Goal: Check status: Check status

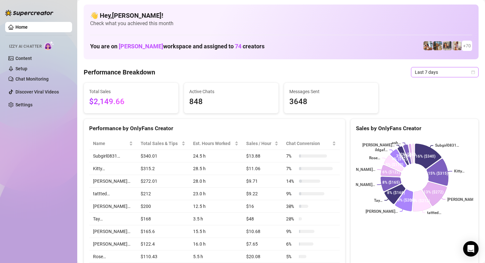
click at [443, 73] on span "Last 7 days" at bounding box center [445, 72] width 60 height 10
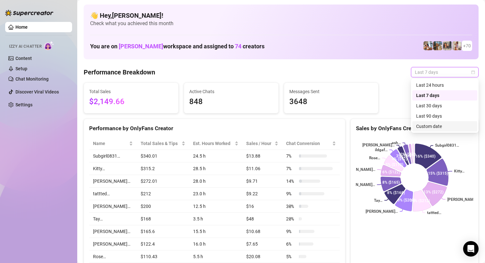
click at [440, 124] on div "Custom date" at bounding box center [444, 126] width 57 height 7
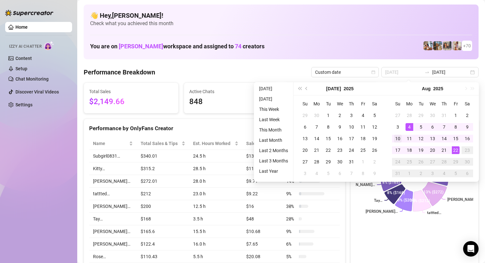
type input "[DATE]"
click at [400, 137] on div "10" at bounding box center [398, 139] width 8 height 8
type input "[DATE]"
click at [454, 149] on div "22" at bounding box center [456, 150] width 8 height 8
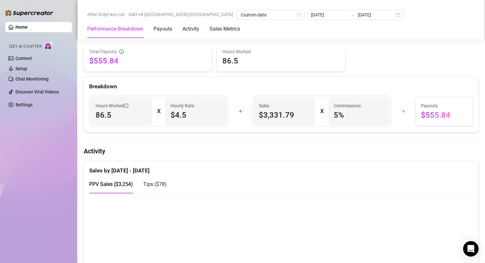
scroll to position [283, 0]
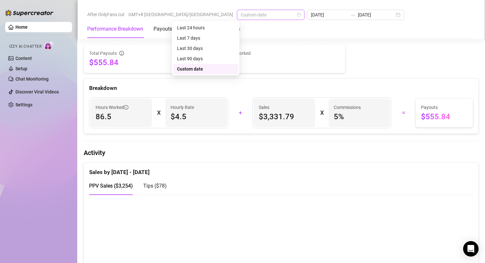
click at [241, 18] on span "Custom date" at bounding box center [271, 15] width 60 height 10
click at [311, 16] on input "[DATE]" at bounding box center [329, 14] width 37 height 7
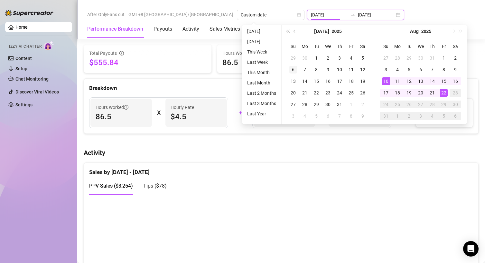
type input "[DATE]"
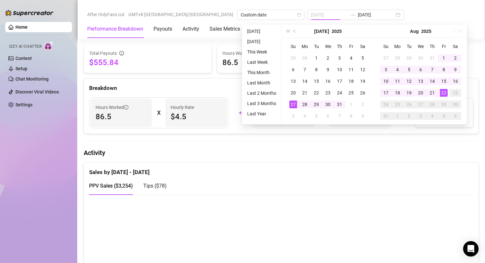
click at [296, 102] on div "27" at bounding box center [293, 104] width 8 height 8
type input "[DATE]"
click at [454, 68] on div "9" at bounding box center [456, 70] width 8 height 8
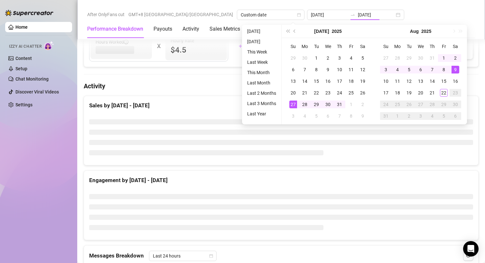
type input "[DATE]"
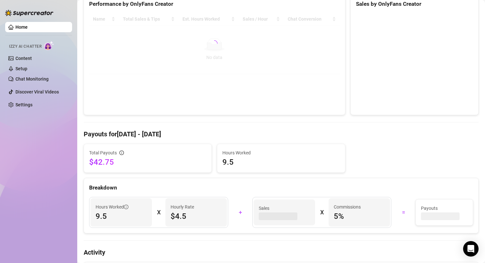
scroll to position [10, 0]
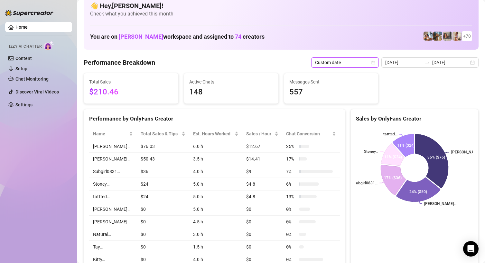
click at [375, 59] on span "Custom date" at bounding box center [345, 63] width 60 height 10
click at [353, 115] on div "Custom date" at bounding box center [360, 116] width 57 height 7
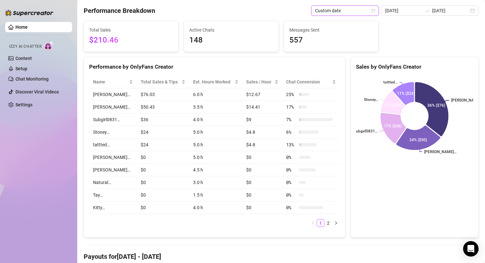
scroll to position [0, 0]
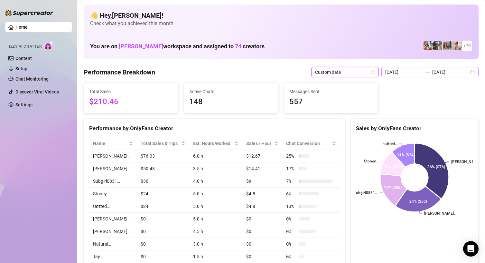
click at [449, 68] on div "[DATE] [DATE]" at bounding box center [429, 72] width 97 height 10
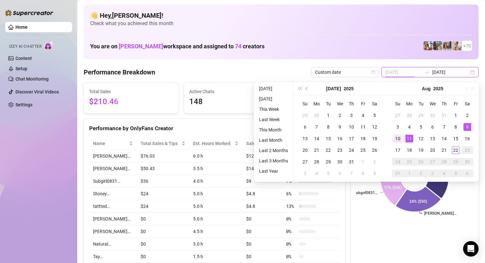
type input "[DATE]"
click at [402, 134] on td "10" at bounding box center [398, 139] width 12 height 12
type input "[DATE]"
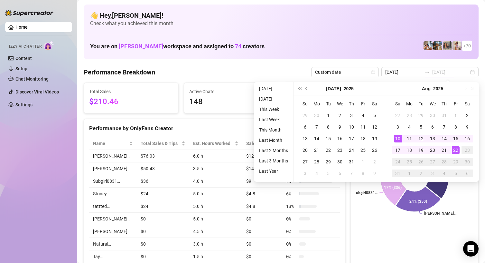
click at [458, 146] on div "22" at bounding box center [456, 150] width 8 height 8
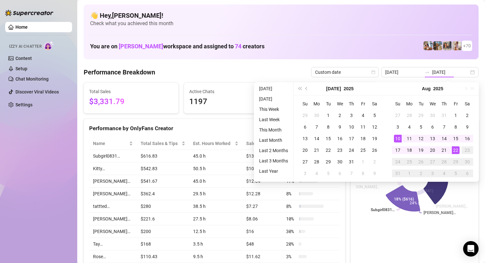
type input "[DATE]"
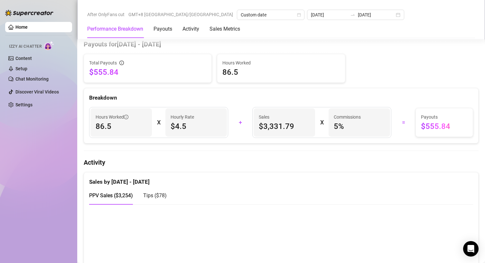
scroll to position [275, 0]
